Goal: Task Accomplishment & Management: Complete application form

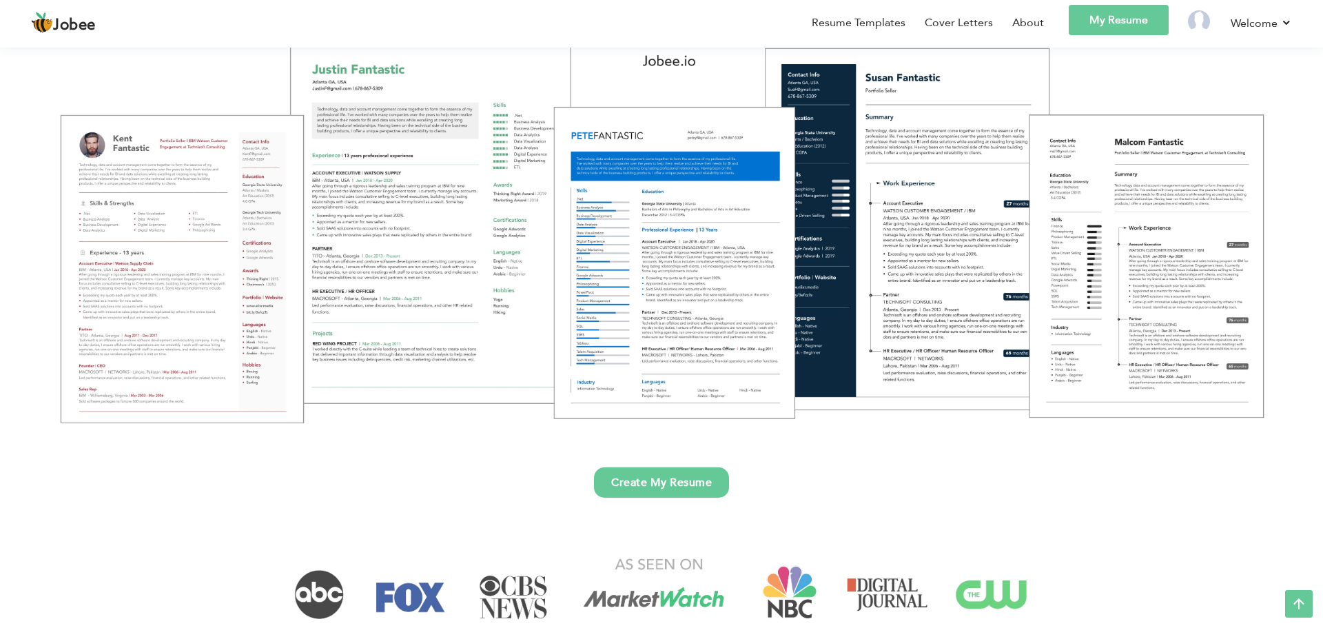
scroll to position [221, 0]
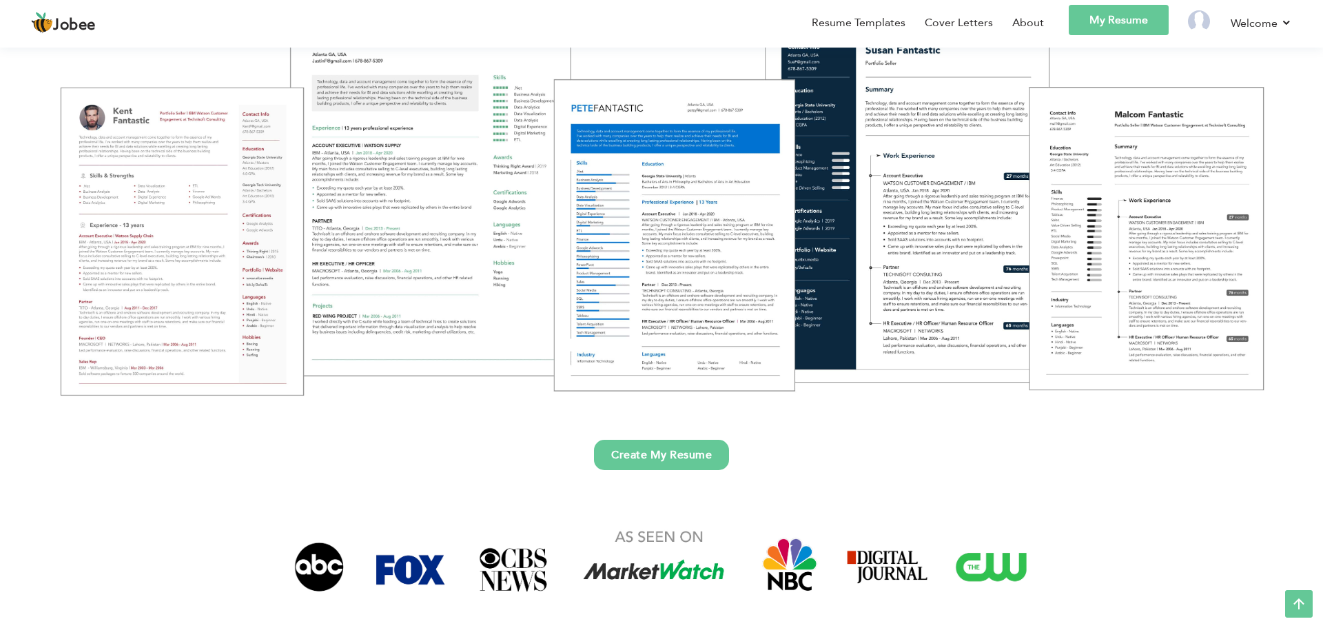
click at [692, 481] on div "Create My Resume" at bounding box center [661, 231] width 1303 height 544
click at [693, 461] on link "Create My Resume" at bounding box center [661, 455] width 135 height 30
click at [672, 449] on link "Create My Resume" at bounding box center [661, 455] width 135 height 30
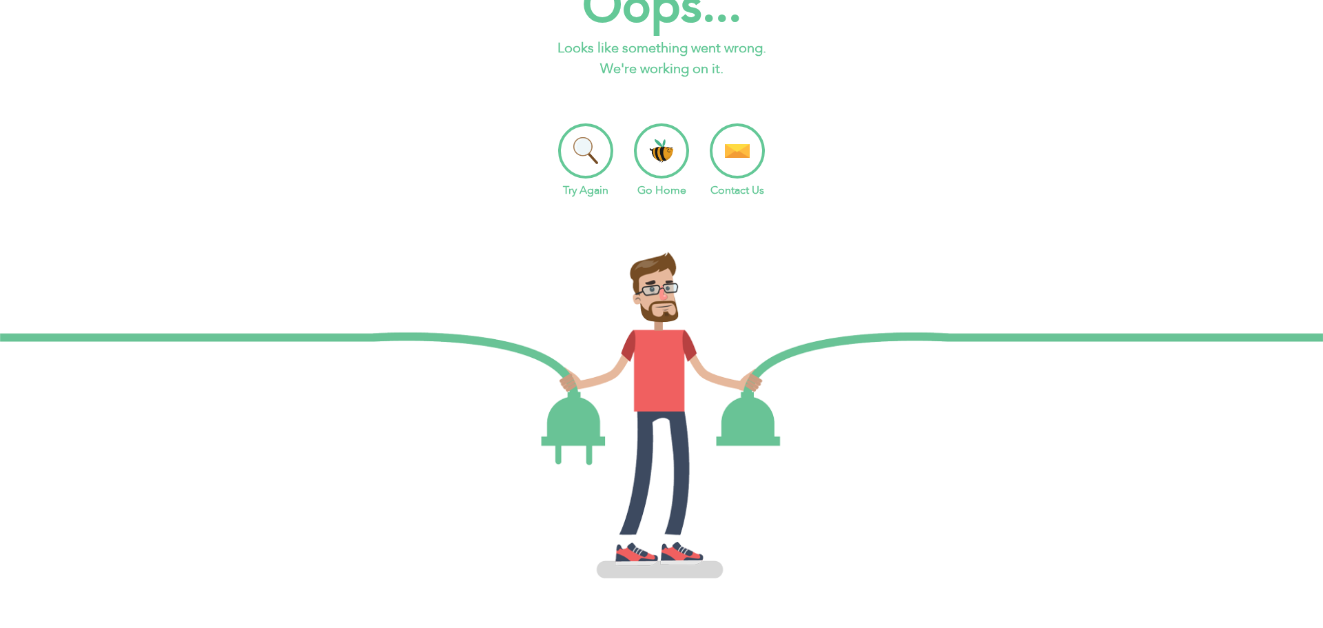
scroll to position [39, 0]
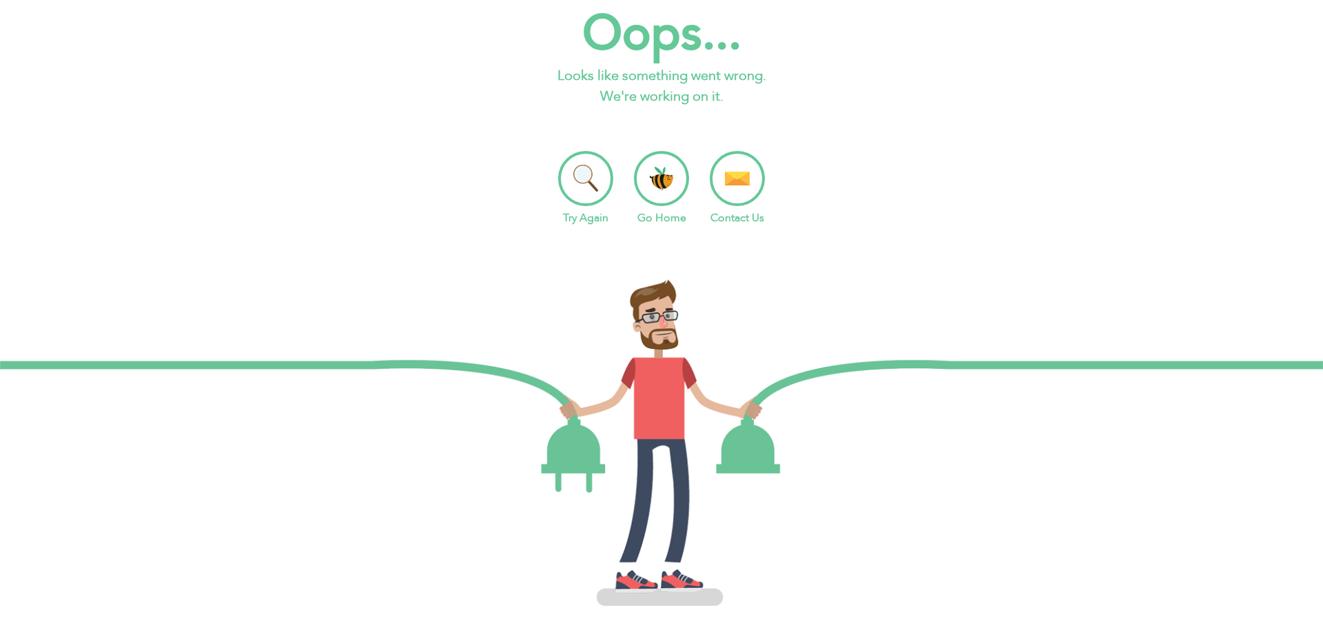
click at [582, 207] on li "Try Again" at bounding box center [585, 188] width 55 height 75
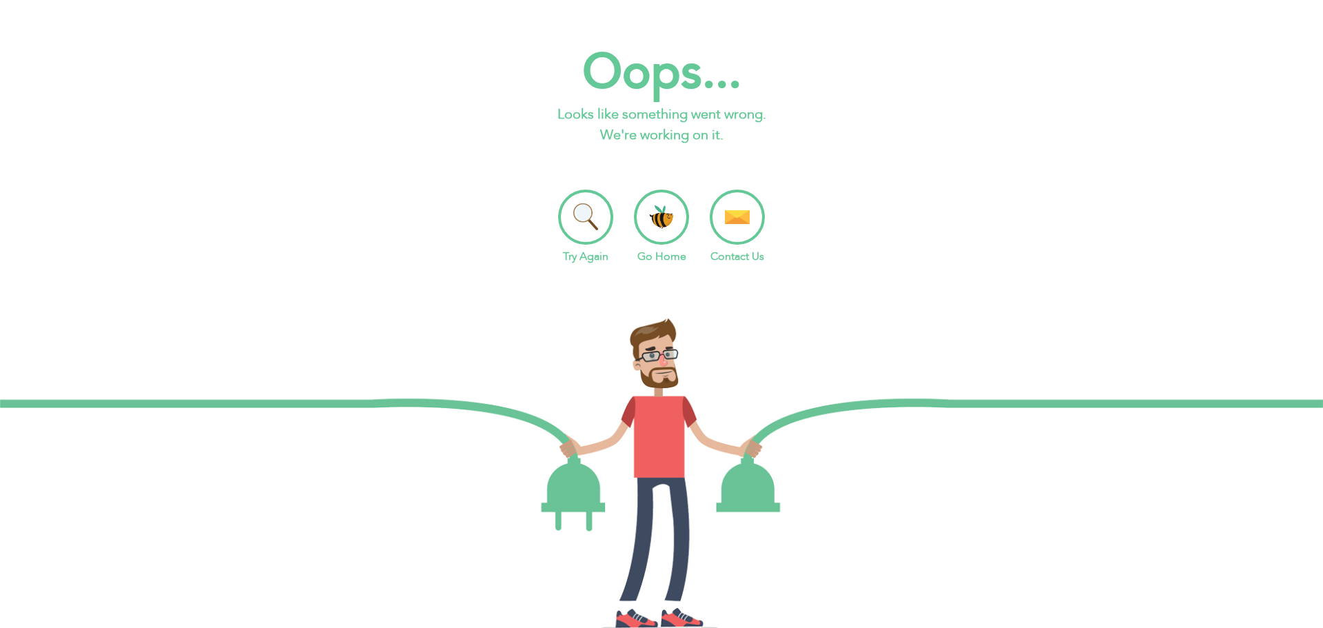
click at [671, 140] on p "Looks like something went wrong. We're working on it." at bounding box center [661, 124] width 1323 height 41
click at [658, 208] on li "Go Home" at bounding box center [661, 227] width 55 height 75
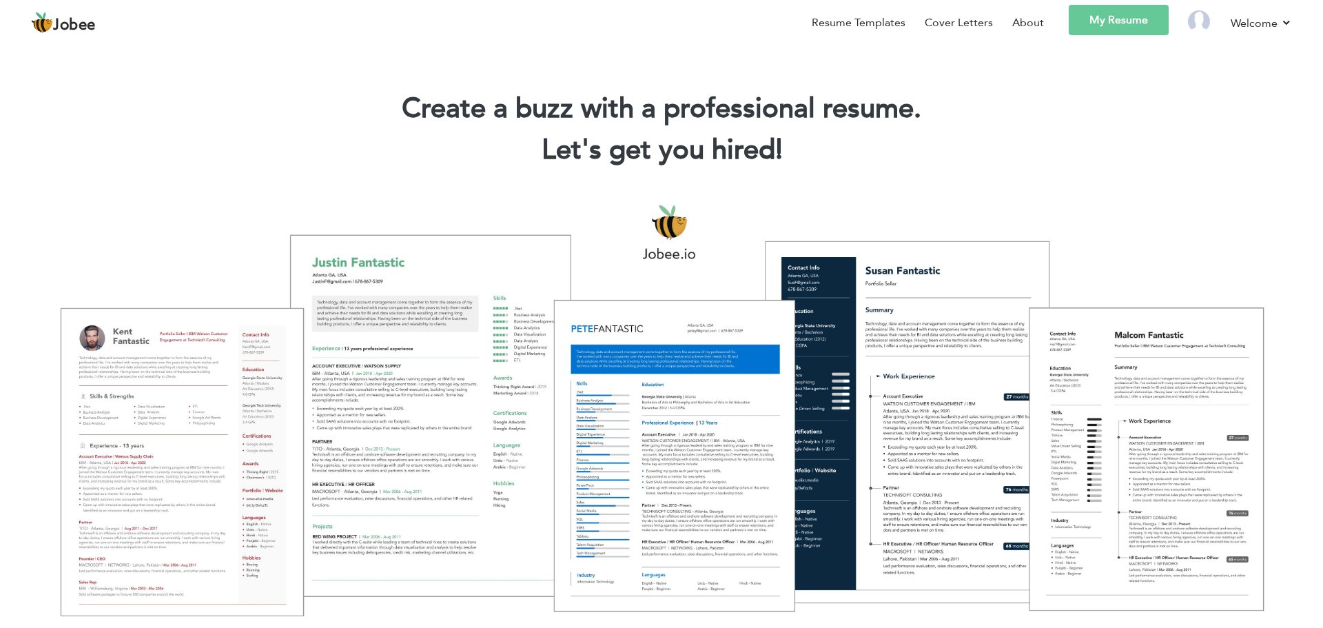
click at [1078, 28] on link "My Resume" at bounding box center [1119, 20] width 100 height 30
click at [1101, 25] on link "My Resume" at bounding box center [1119, 20] width 100 height 30
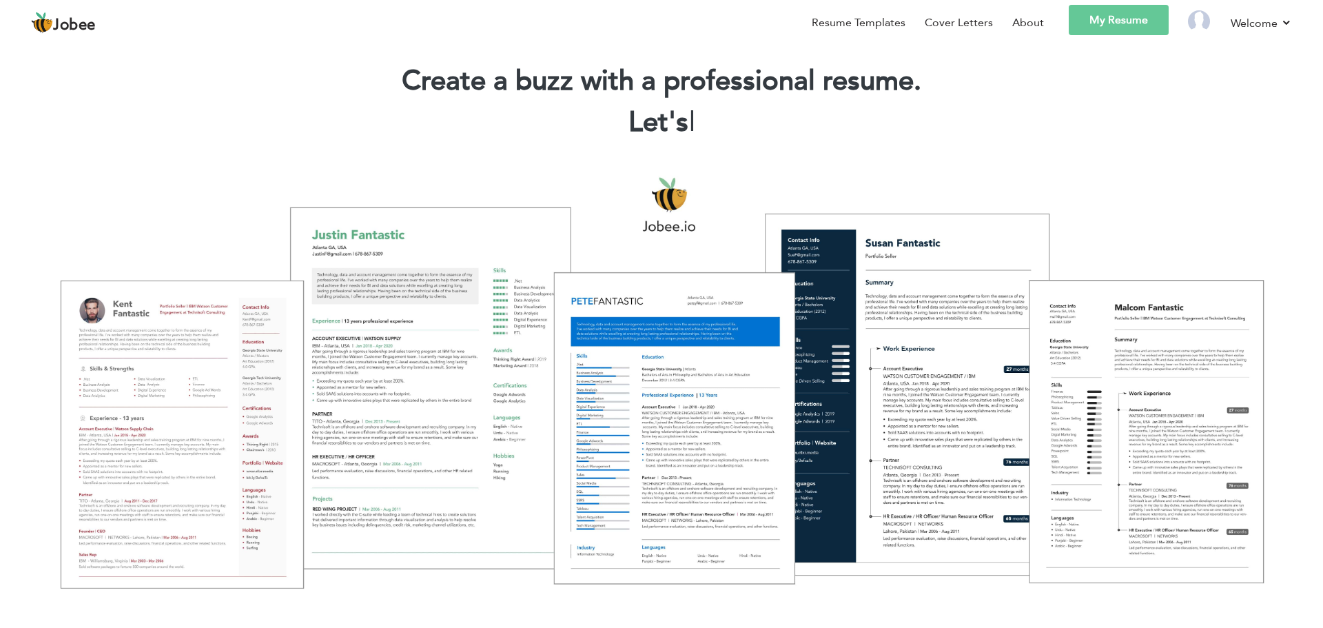
scroll to position [125, 0]
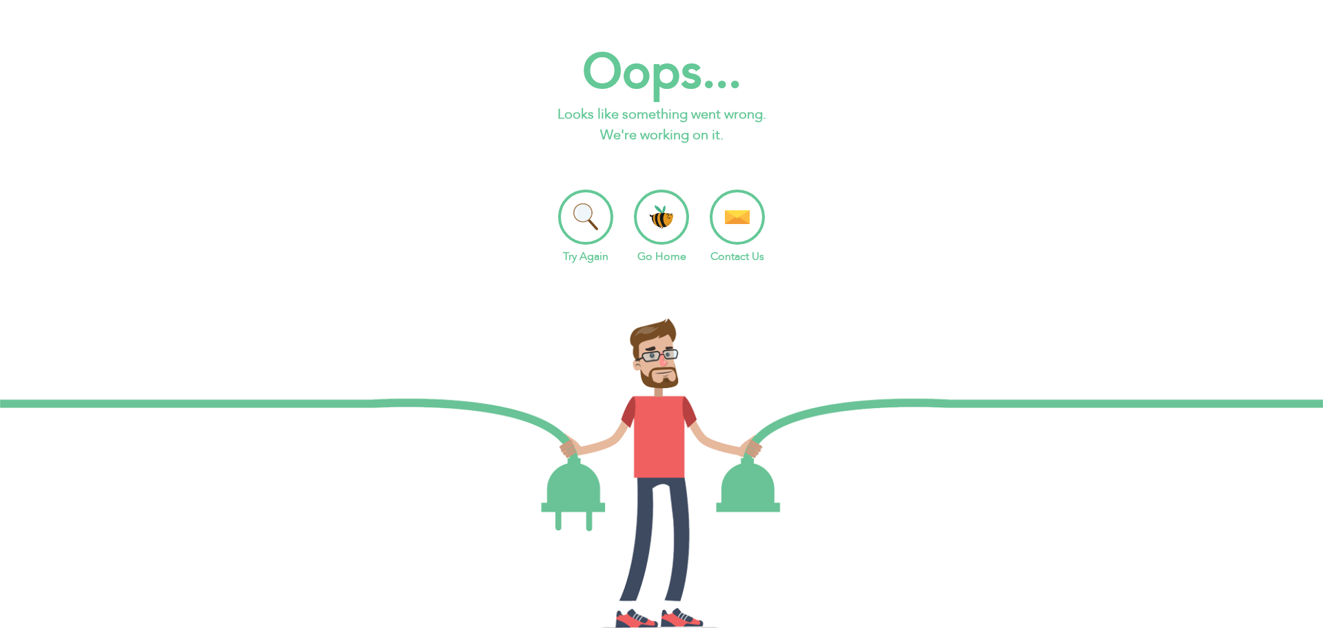
click at [784, 168] on div "Oops... Looks like something went wrong. We're working on it. Try Again Go Home…" at bounding box center [661, 161] width 1323 height 240
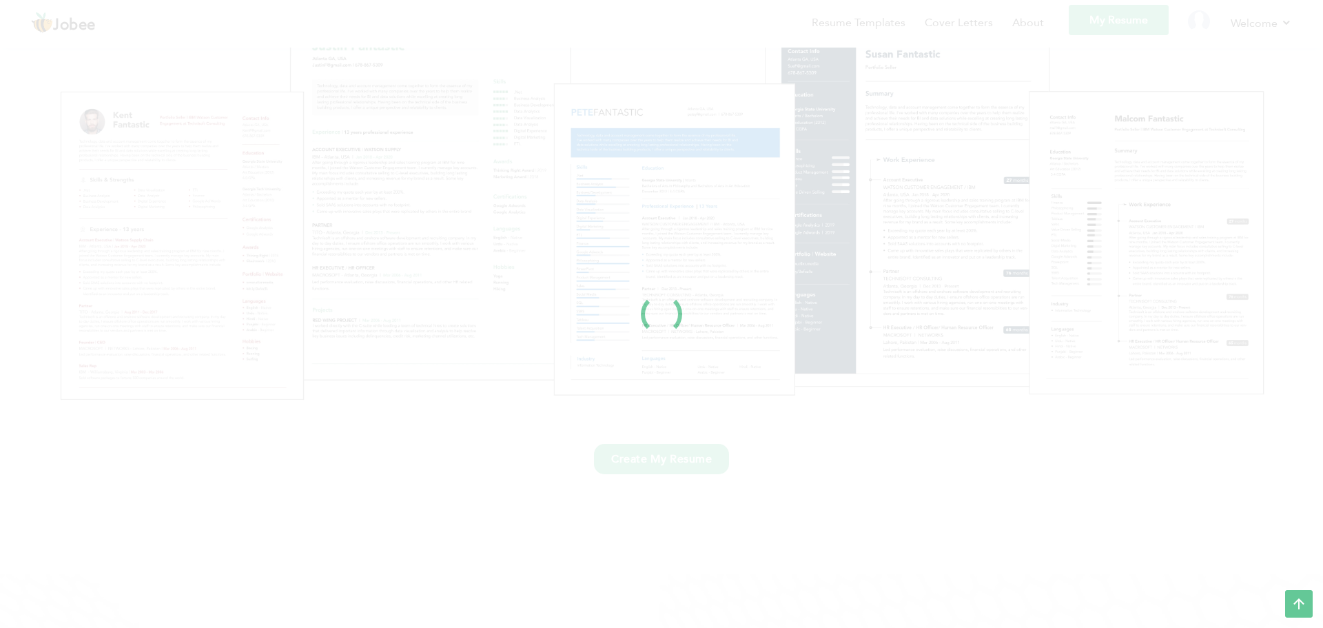
scroll to position [146, 0]
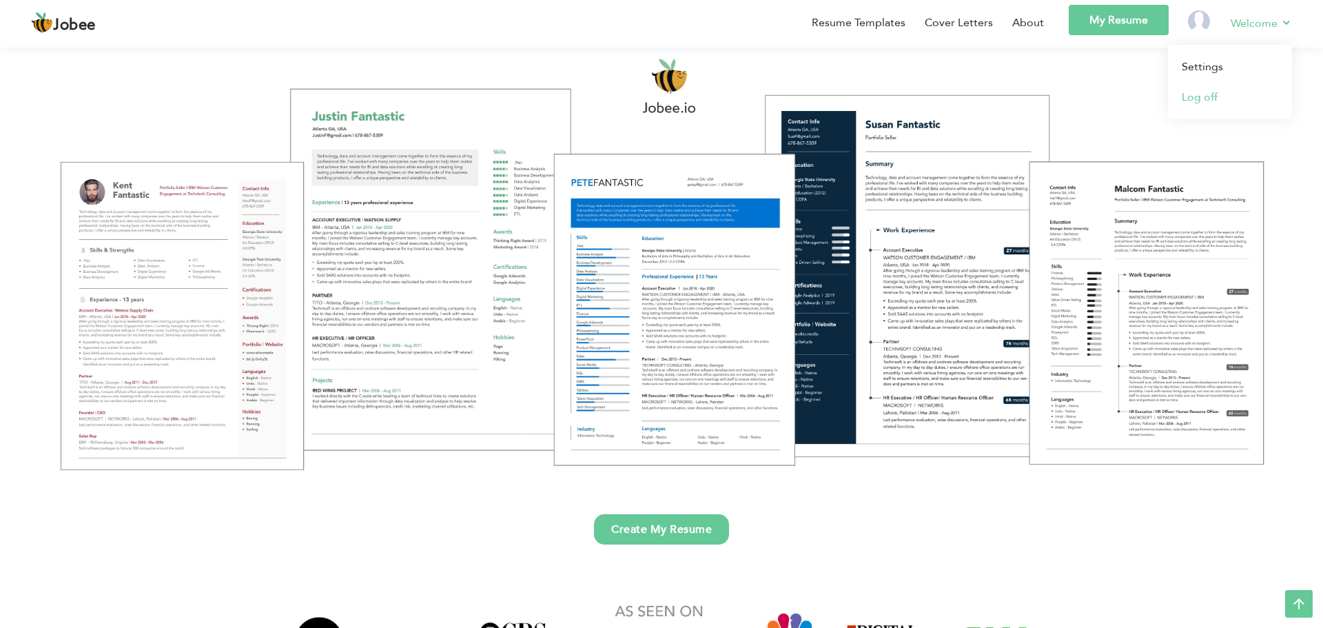
click at [1227, 99] on link "Log off" at bounding box center [1230, 97] width 124 height 30
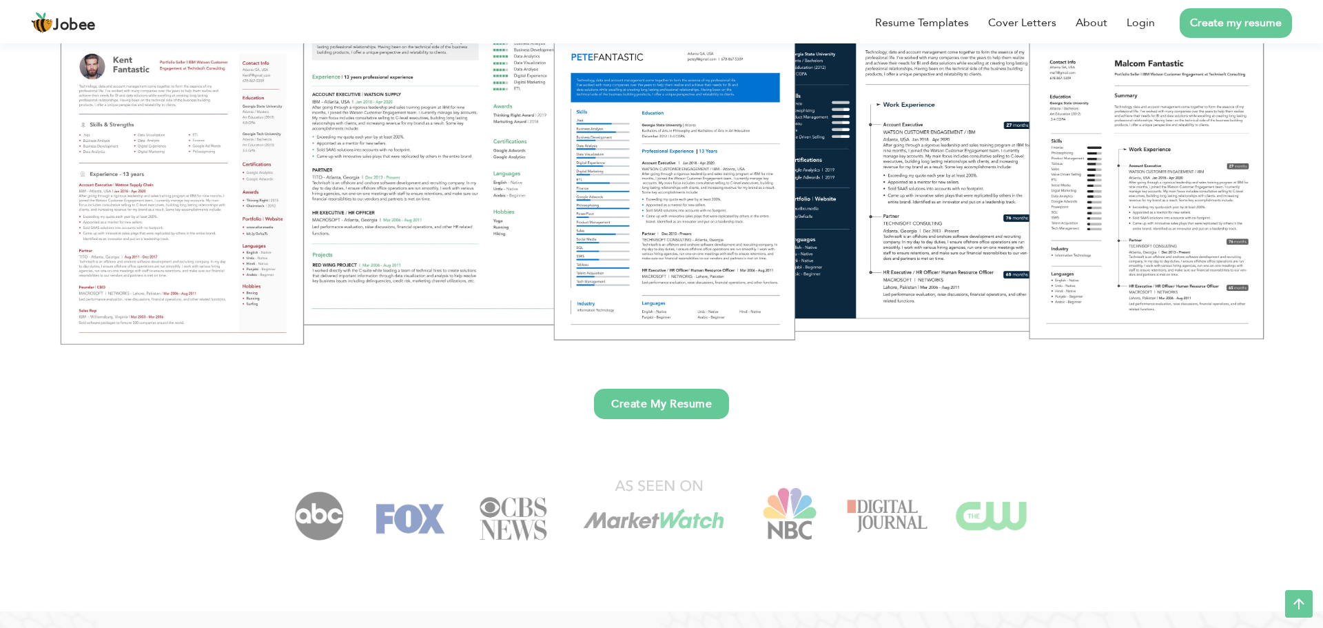
scroll to position [570, 0]
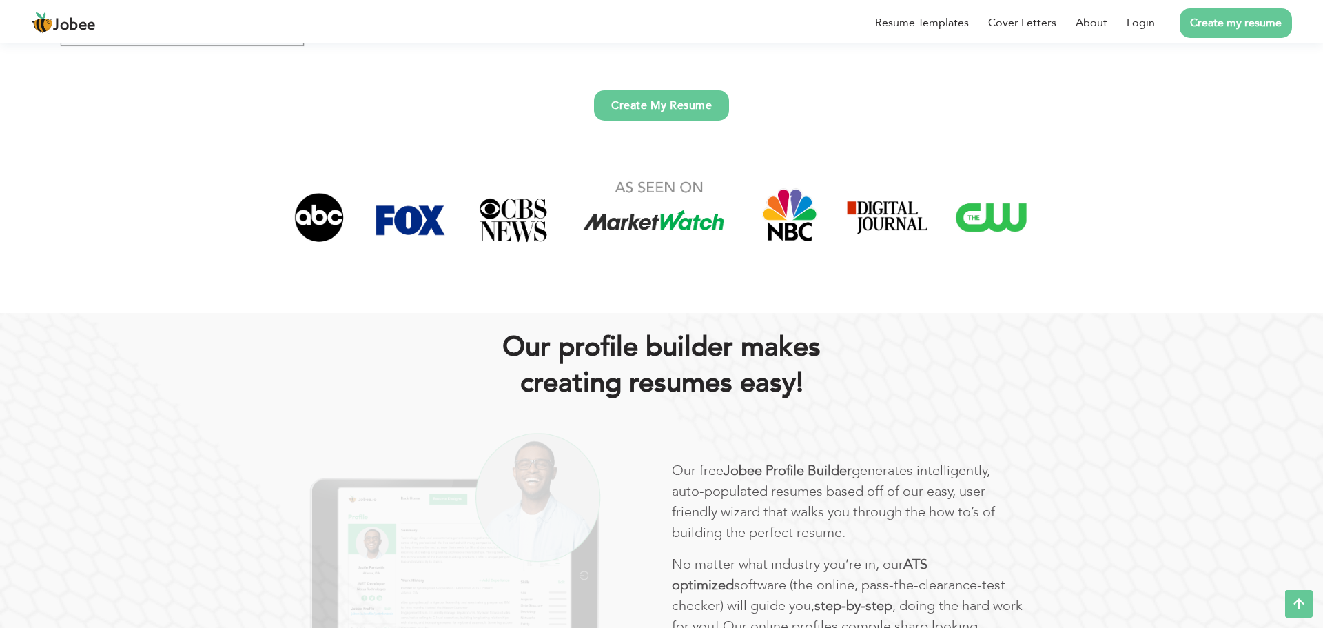
click at [703, 110] on link "Create My Resume" at bounding box center [661, 105] width 135 height 30
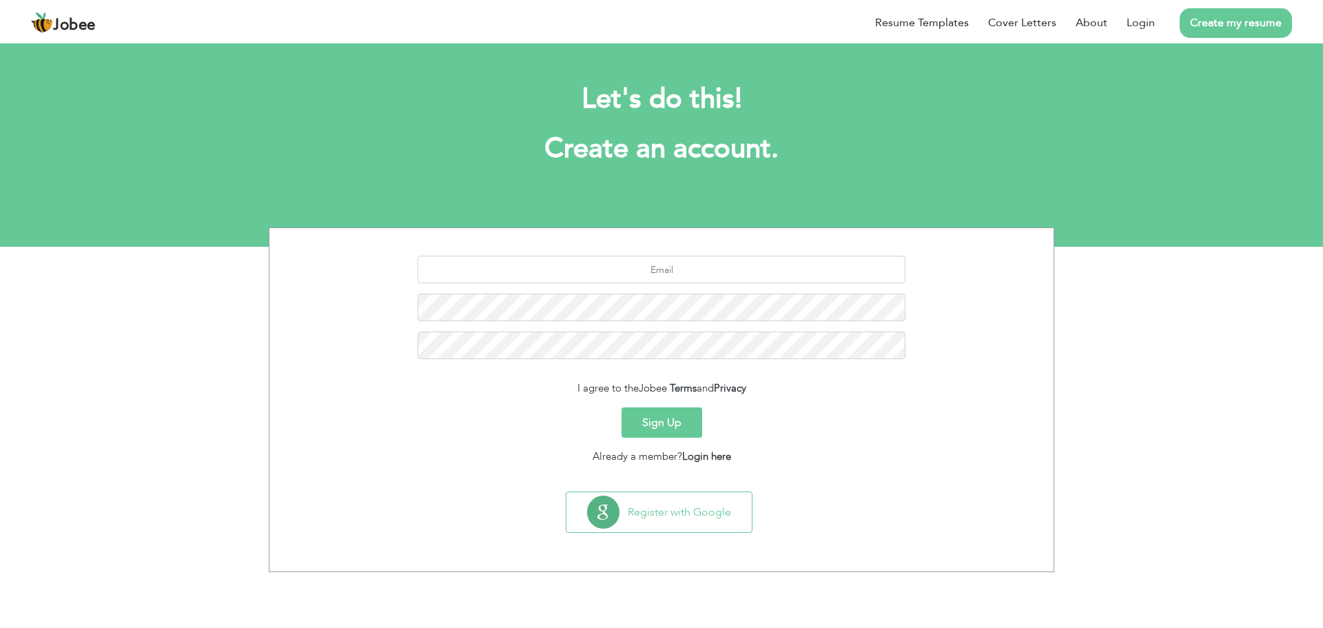
click at [632, 420] on button "Sign Up" at bounding box center [662, 422] width 81 height 30
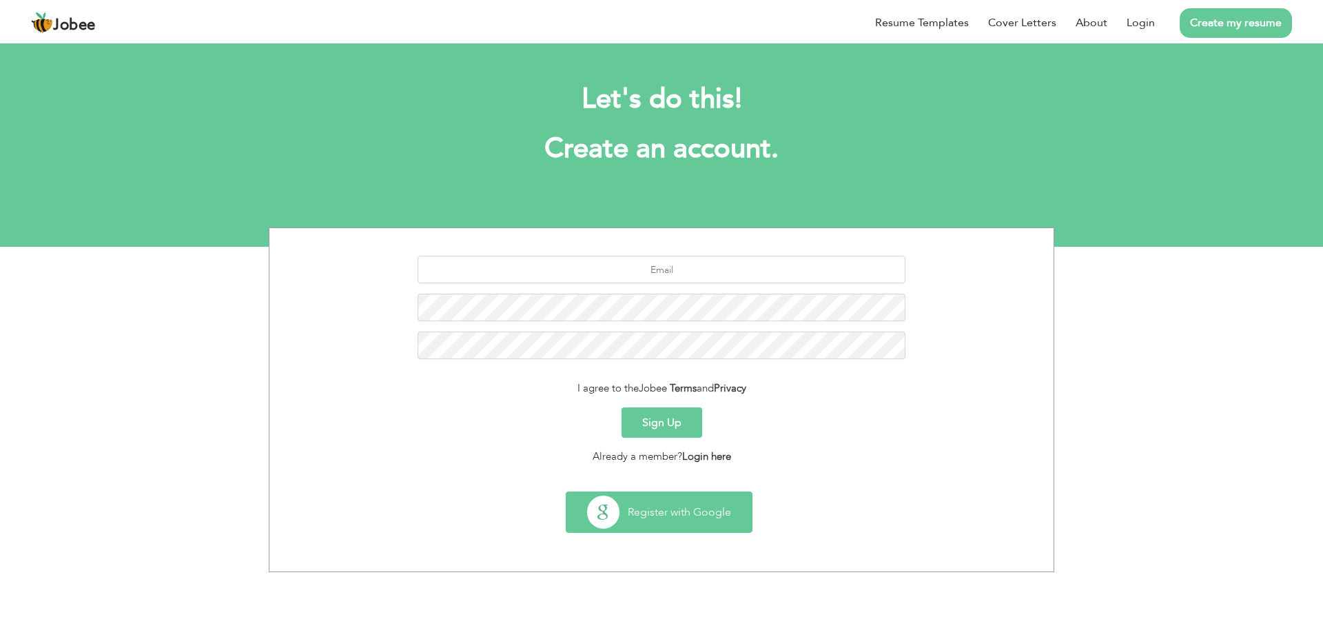
click at [669, 513] on button "Register with Google" at bounding box center [659, 512] width 185 height 40
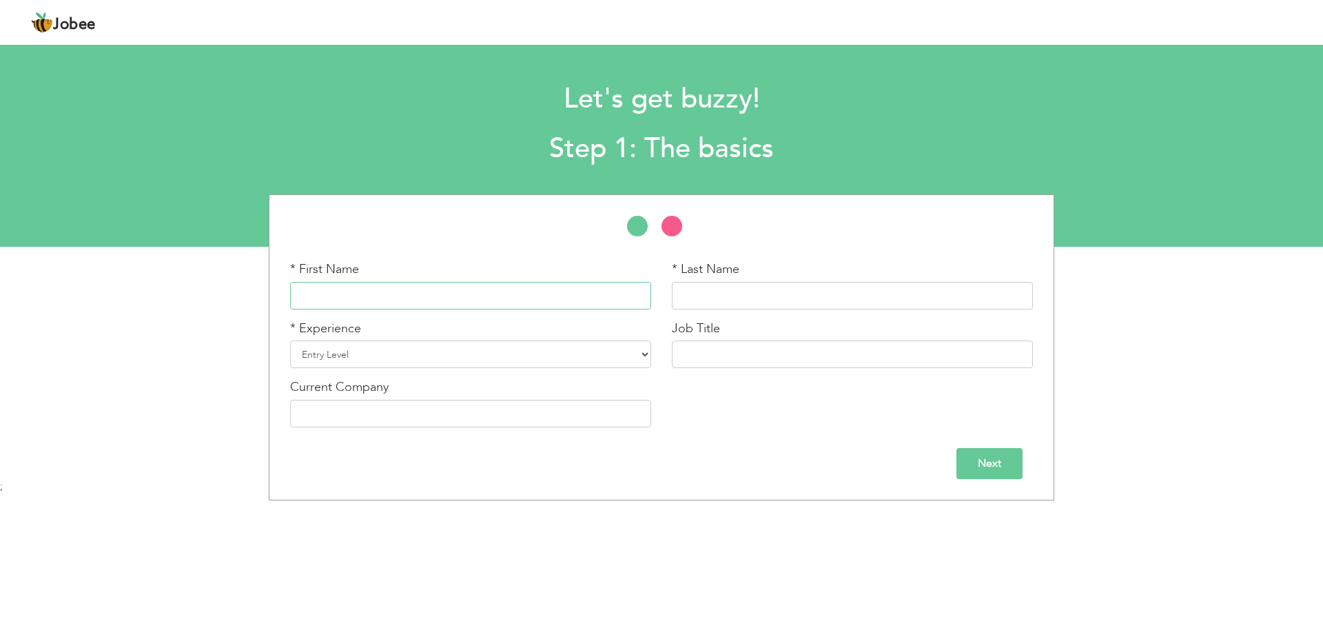
click at [361, 300] on input "text" at bounding box center [470, 296] width 361 height 28
type input "a"
type input "[DEMOGRAPHIC_DATA]"
click at [838, 297] on input "text" at bounding box center [852, 296] width 361 height 28
type input "a"
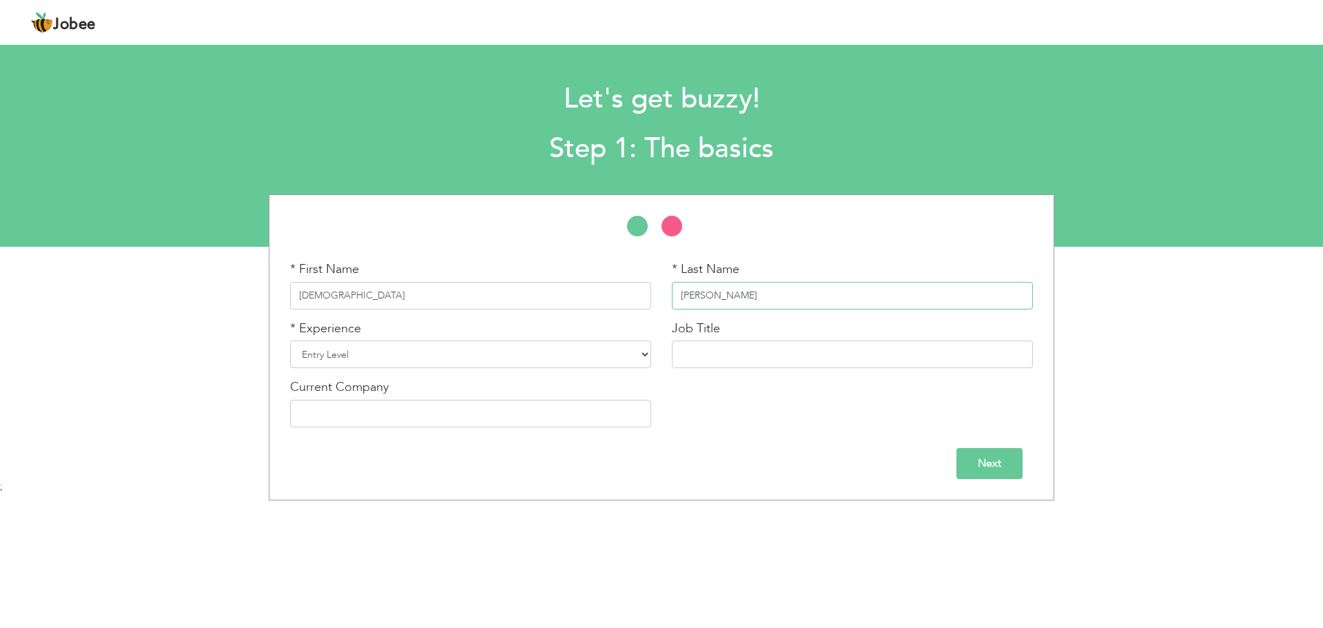
type input "[PERSON_NAME]"
click at [325, 301] on input "[DEMOGRAPHIC_DATA]" at bounding box center [470, 296] width 361 height 28
type input "[DEMOGRAPHIC_DATA]"
click at [417, 348] on select "Entry Level Less than 1 Year 1 Year 2 Years 3 Years 4 Years 5 Years 6 Years 7 Y…" at bounding box center [470, 354] width 361 height 28
select select "23"
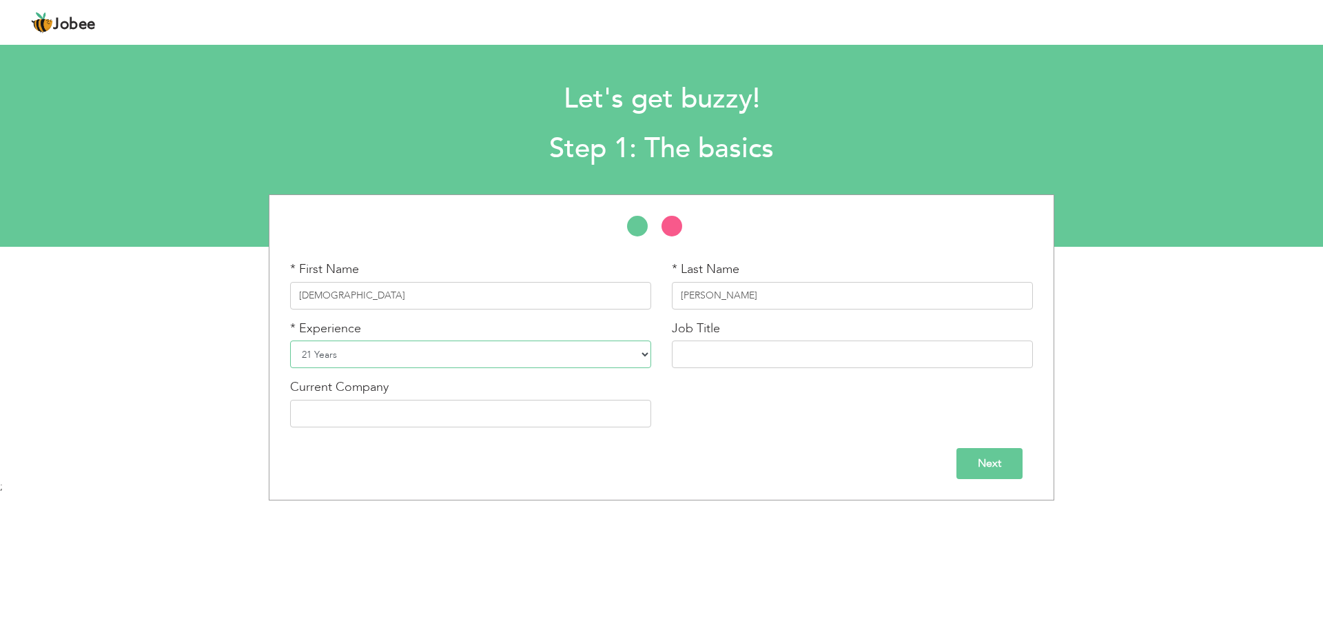
click at [290, 340] on select "Entry Level Less than 1 Year 1 Year 2 Years 3 Years 4 Years 5 Years 6 Years 7 Y…" at bounding box center [470, 354] width 361 height 28
click at [746, 355] on input "text" at bounding box center [852, 354] width 361 height 28
click at [500, 411] on input "text" at bounding box center [470, 414] width 361 height 28
type input "office administrator"
click at [722, 355] on input "text" at bounding box center [852, 354] width 361 height 28
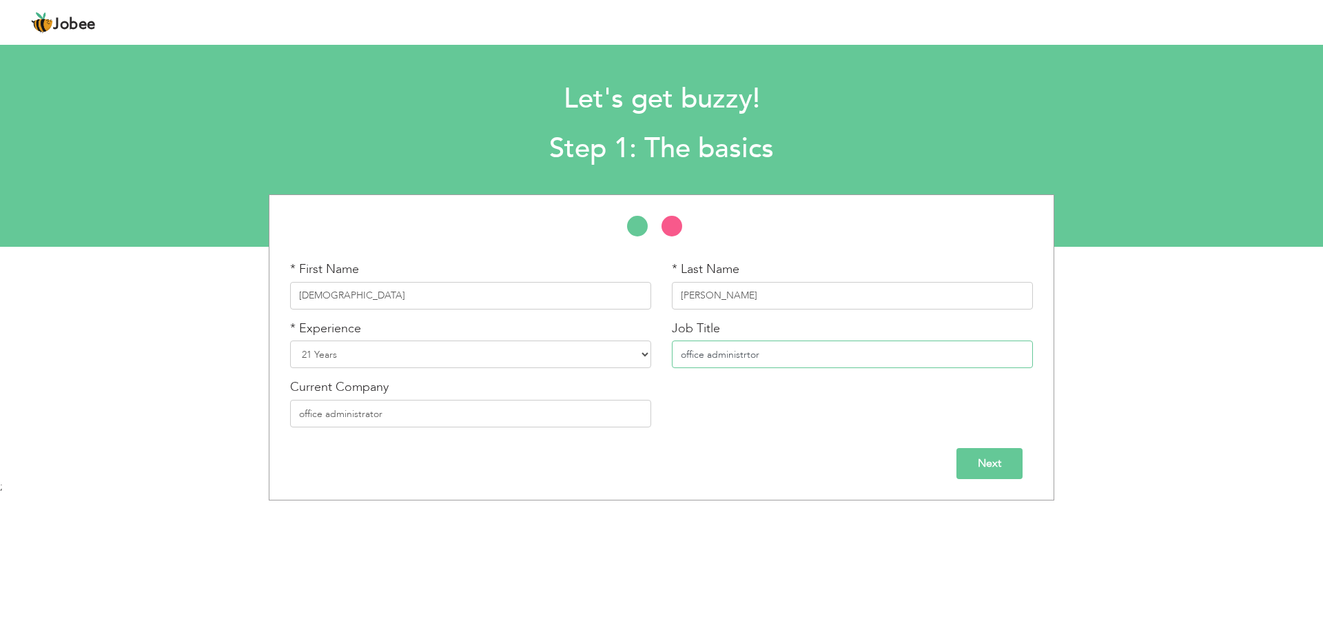
click at [751, 356] on input "office administrtor" at bounding box center [852, 354] width 361 height 28
click at [747, 357] on input "office administrtor" at bounding box center [852, 354] width 361 height 28
click at [686, 356] on input "office administrator" at bounding box center [852, 354] width 361 height 28
type input "Office administrator"
click at [305, 417] on input "office administrator" at bounding box center [470, 414] width 361 height 28
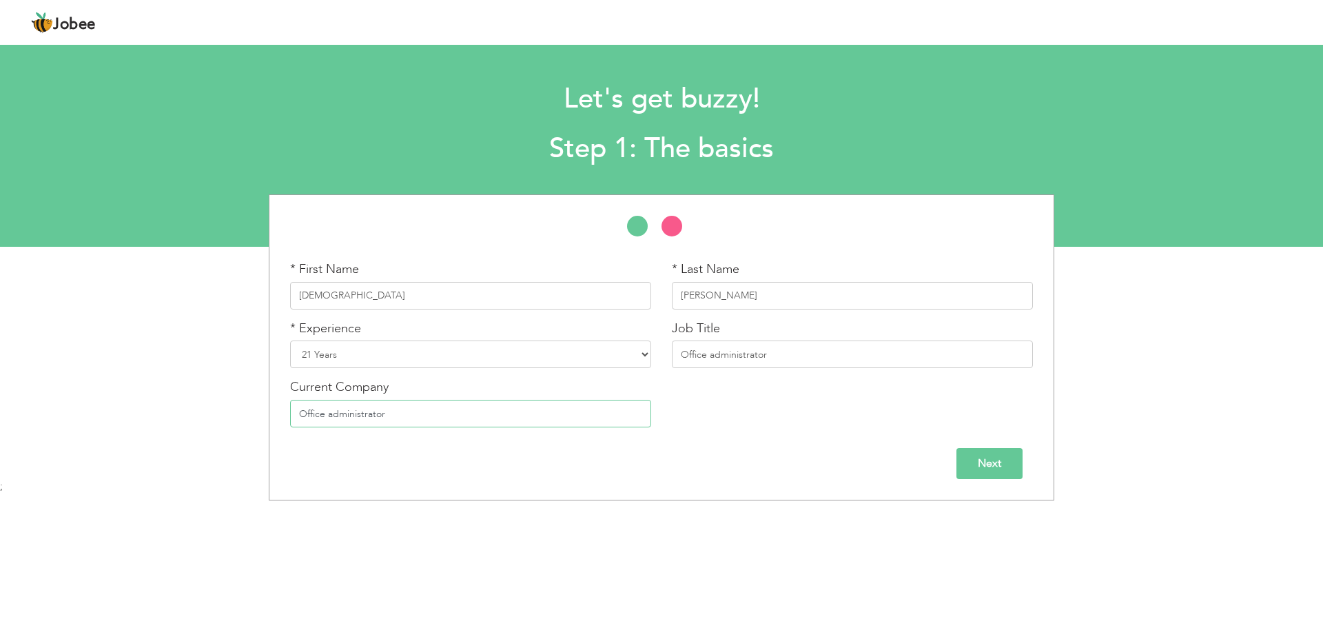
type input "Office administrator"
click at [988, 458] on input "Next" at bounding box center [990, 463] width 66 height 31
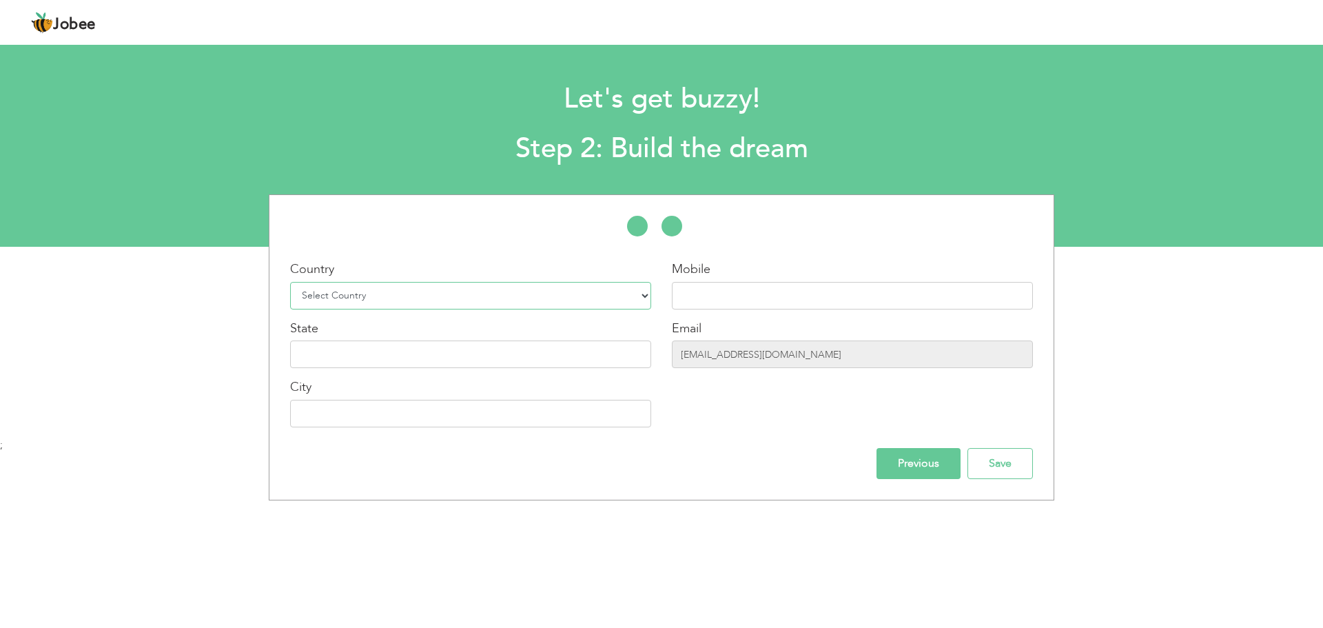
click at [642, 296] on select "Select Country [GEOGRAPHIC_DATA] [GEOGRAPHIC_DATA] [GEOGRAPHIC_DATA] [US_STATE]…" at bounding box center [470, 296] width 361 height 28
select select "166"
click at [290, 282] on select "Select Country [GEOGRAPHIC_DATA] [GEOGRAPHIC_DATA] [GEOGRAPHIC_DATA] [US_STATE]…" at bounding box center [470, 296] width 361 height 28
click at [564, 359] on input "text" at bounding box center [470, 354] width 361 height 28
type input "[GEOGRAPHIC_DATA]"
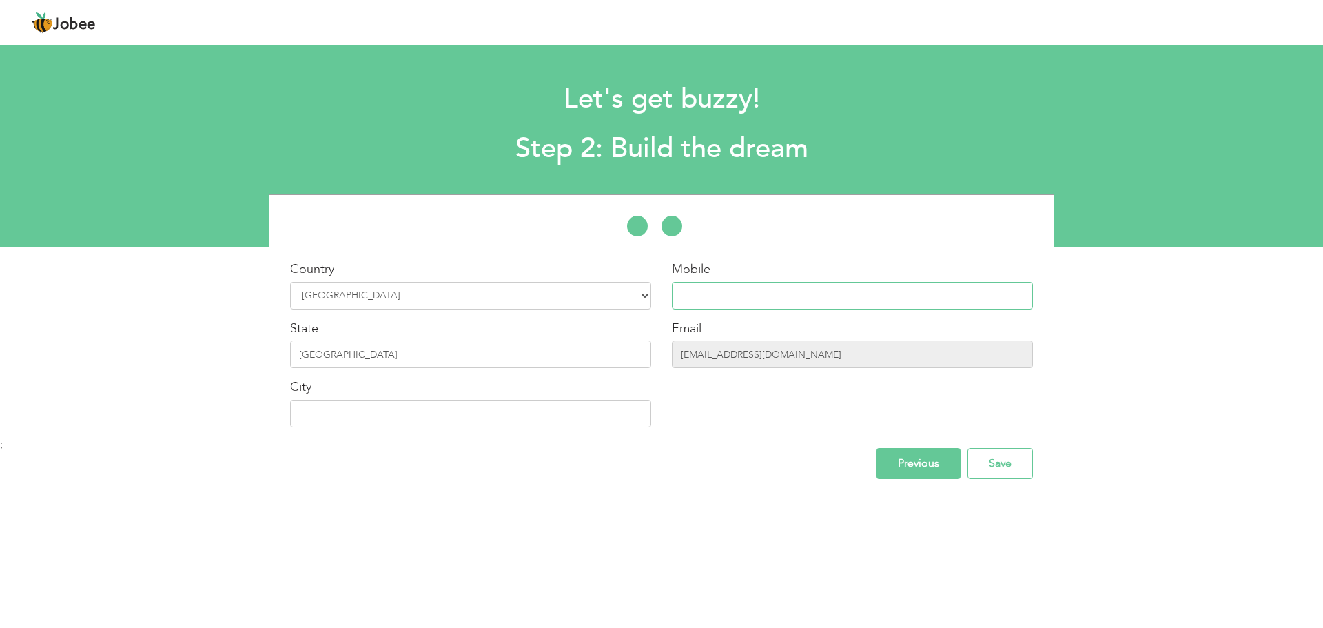
click at [746, 290] on input "text" at bounding box center [852, 296] width 361 height 28
type input "03749632165"
click at [438, 409] on input "text" at bounding box center [470, 414] width 361 height 28
type input "[GEOGRAPHIC_DATA]"
click at [997, 466] on input "Save" at bounding box center [1000, 463] width 65 height 31
